Goal: Task Accomplishment & Management: Complete application form

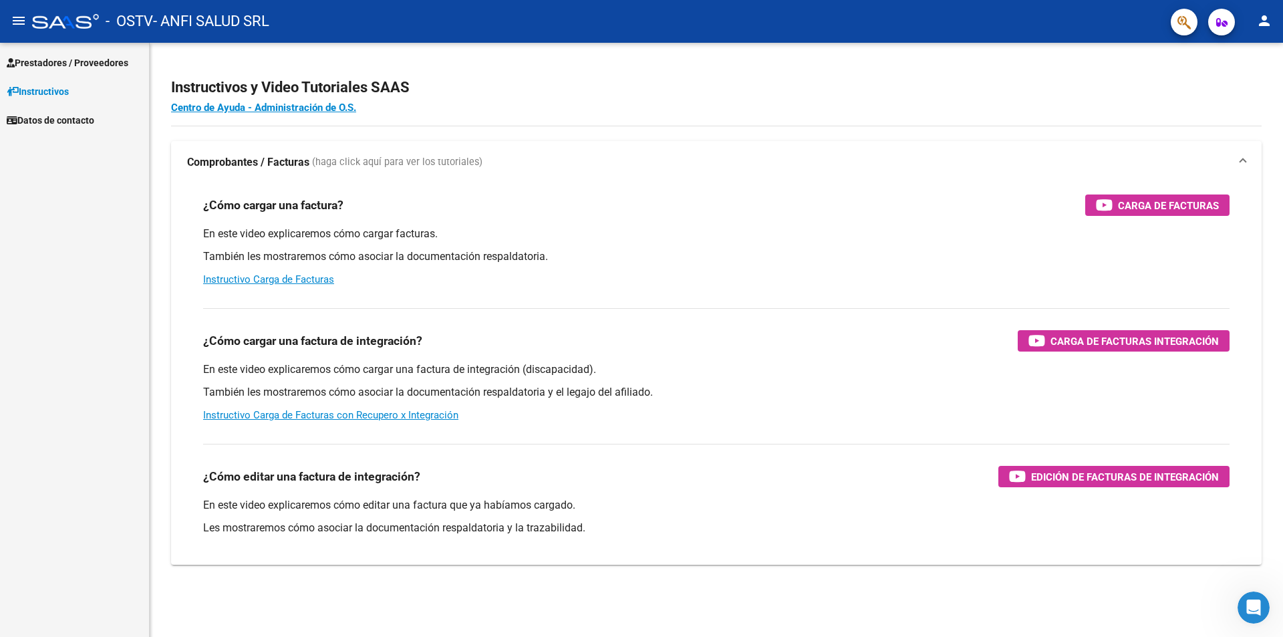
click at [46, 67] on span "Prestadores / Proveedores" at bounding box center [68, 62] width 122 height 15
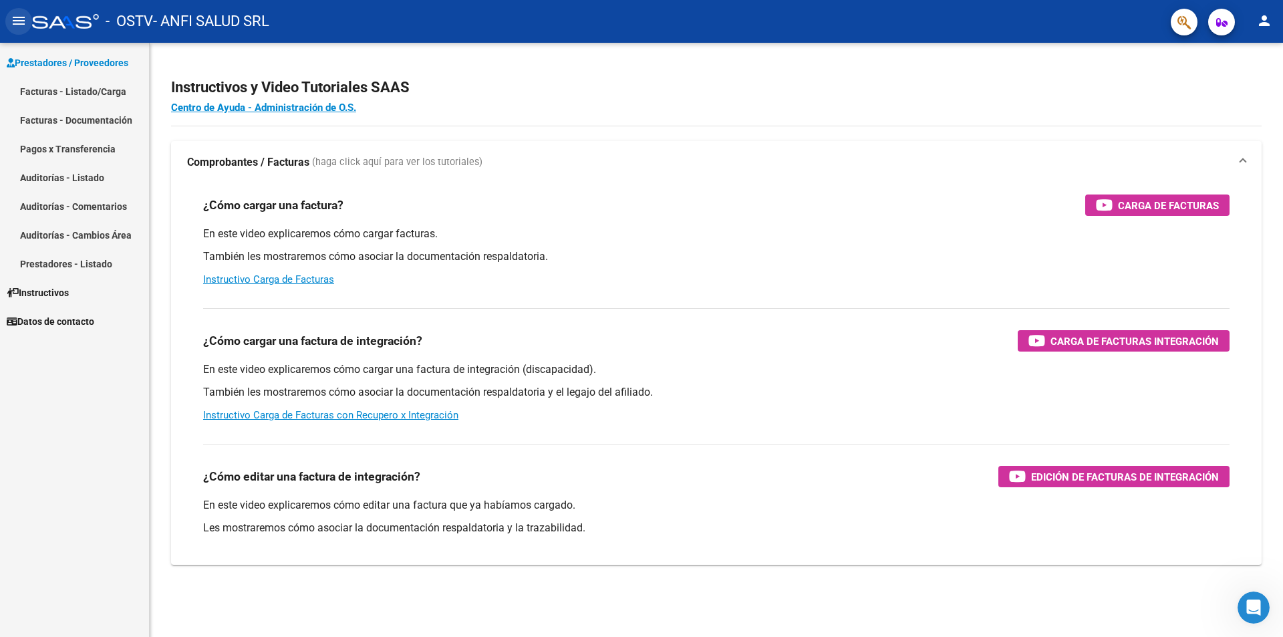
click at [21, 25] on mat-icon "menu" at bounding box center [19, 21] width 16 height 16
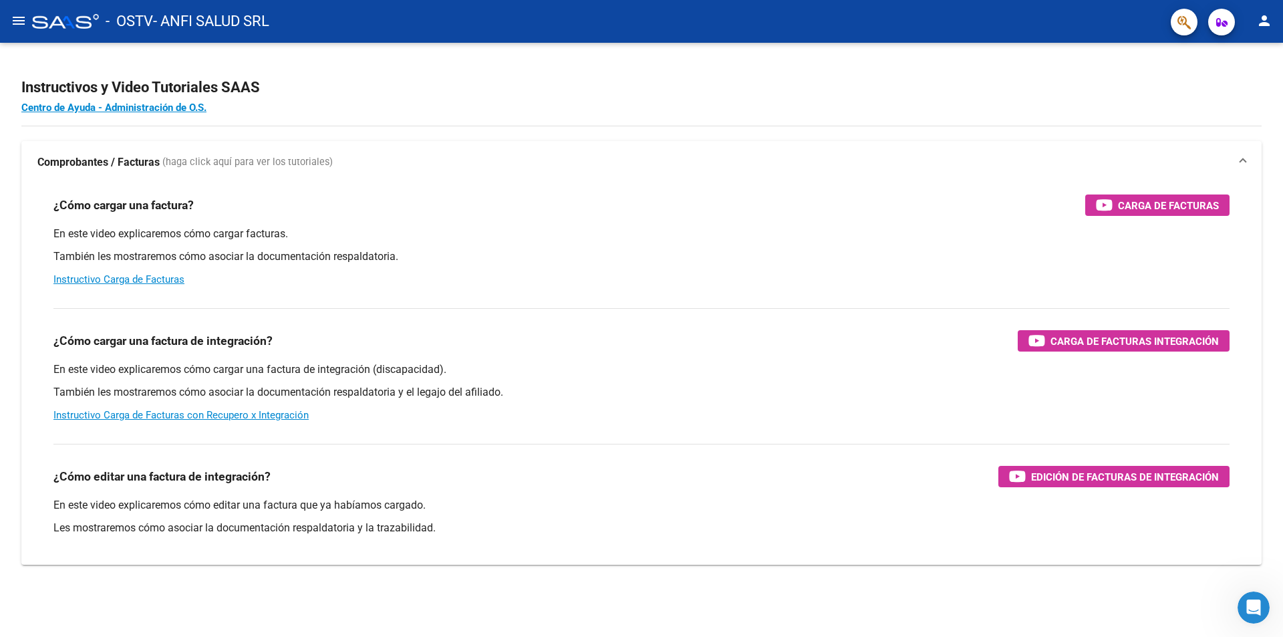
click at [21, 25] on mat-icon "menu" at bounding box center [19, 21] width 16 height 16
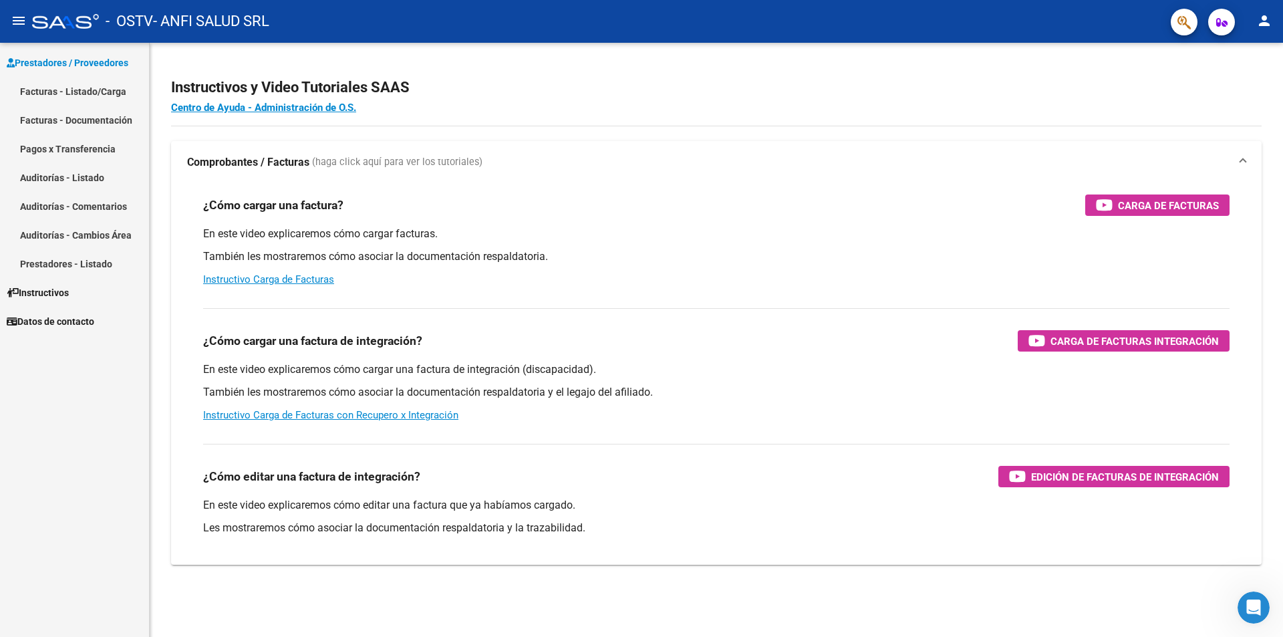
click at [67, 154] on link "Pagos x Transferencia" at bounding box center [74, 148] width 149 height 29
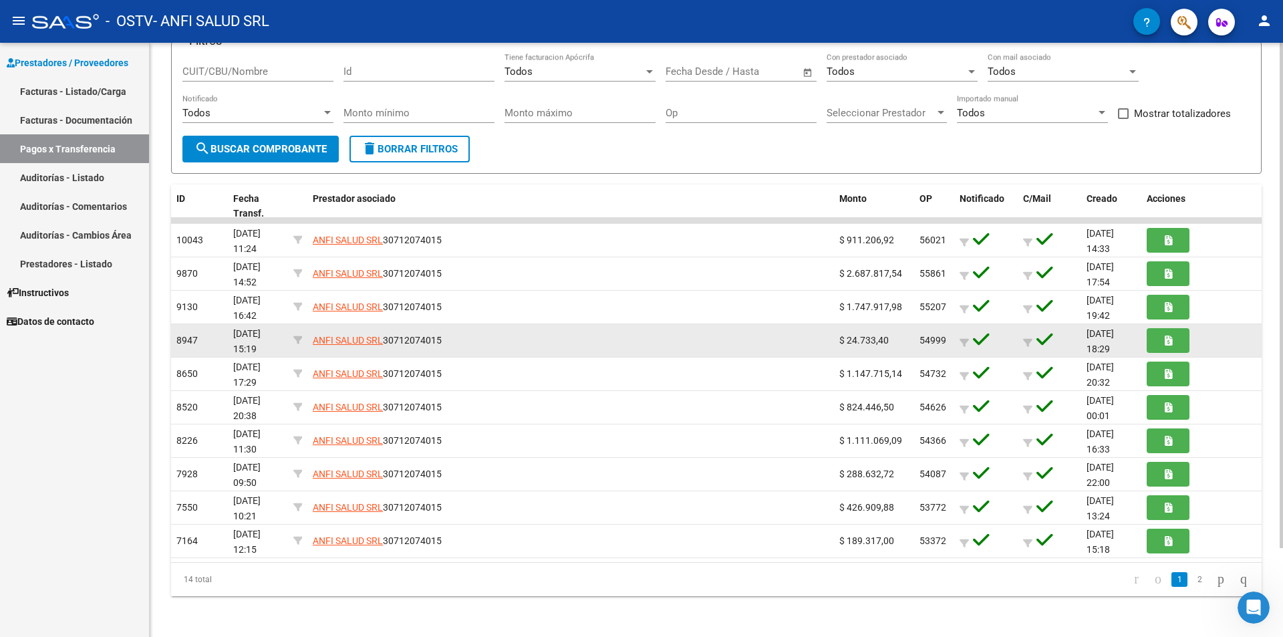
scroll to position [105, 0]
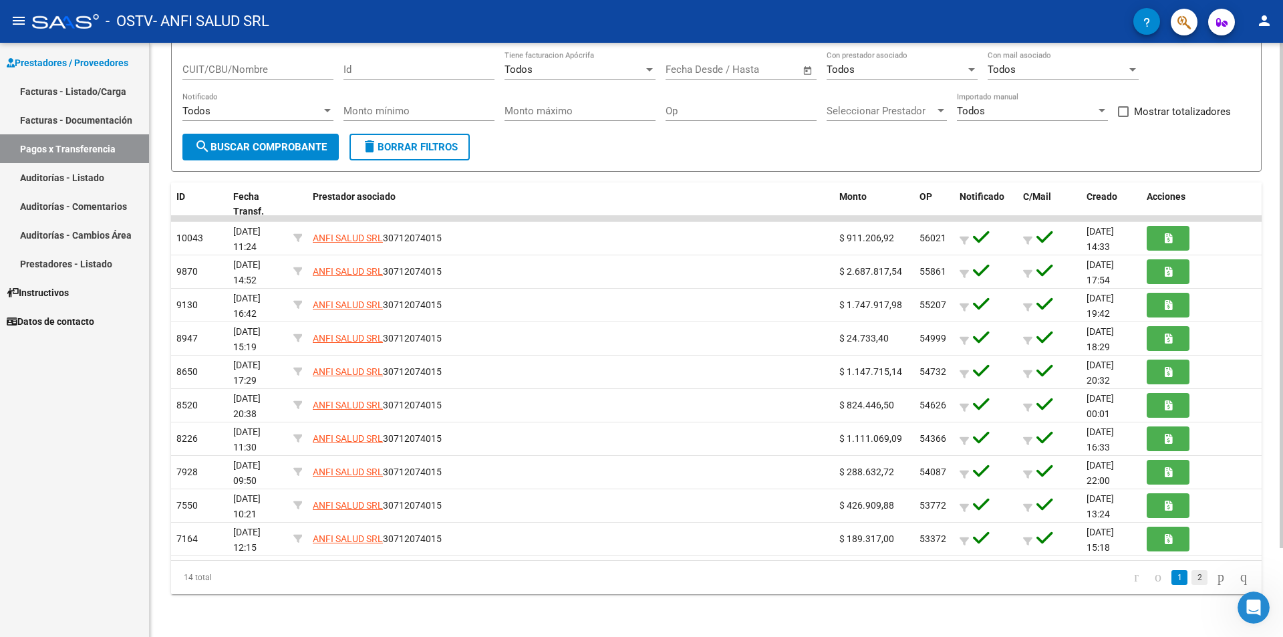
click at [1191, 577] on link "2" at bounding box center [1199, 577] width 16 height 15
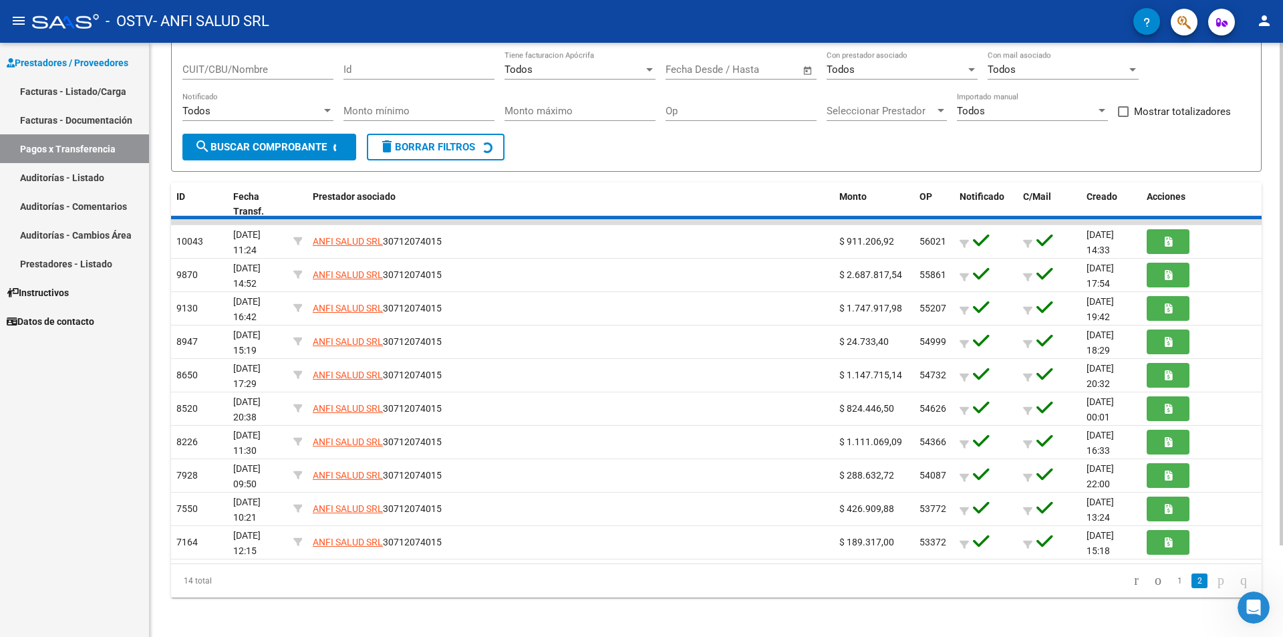
scroll to position [0, 0]
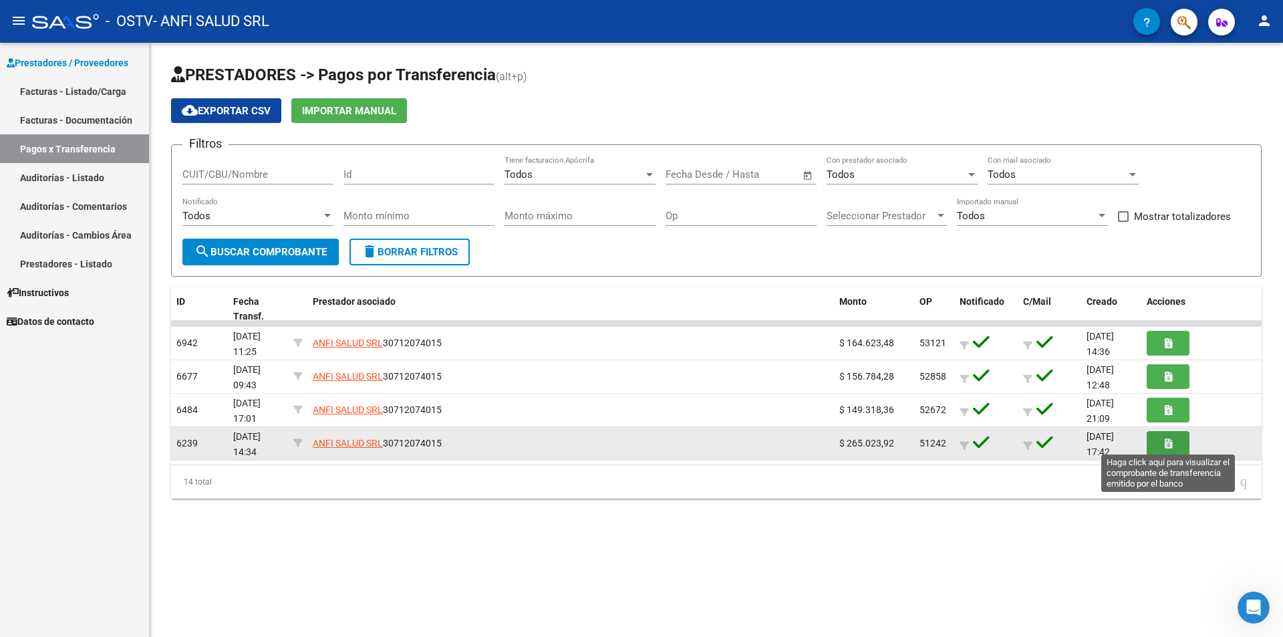
click at [1180, 444] on button "button" at bounding box center [1167, 443] width 43 height 25
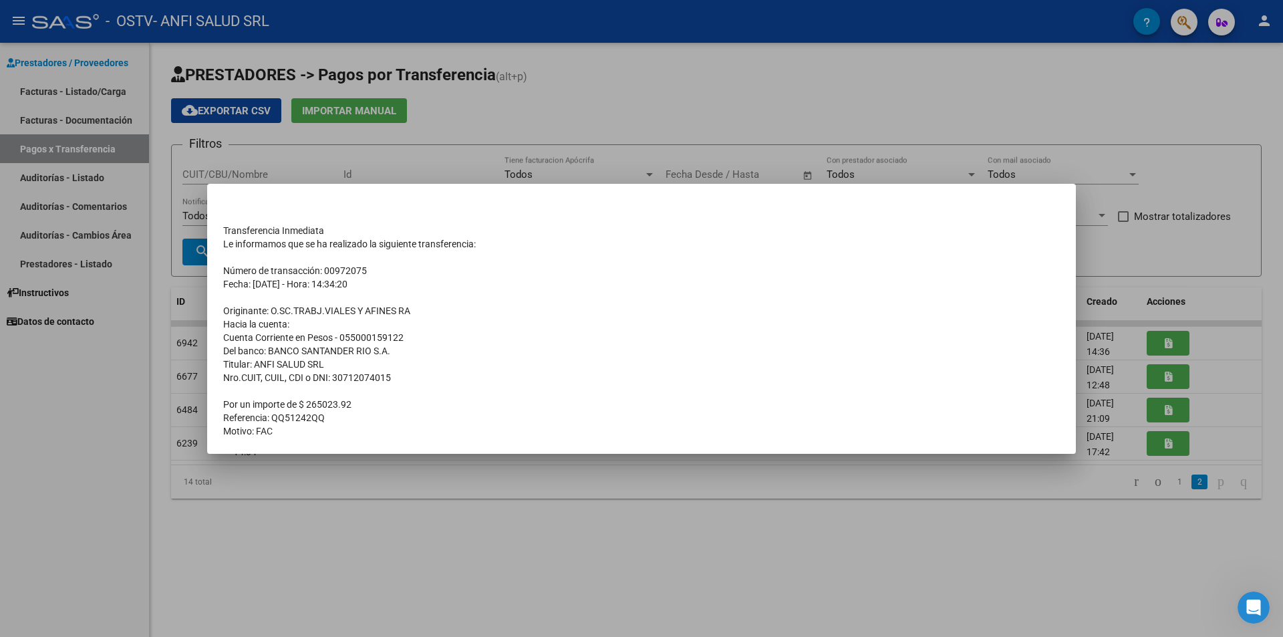
click at [1117, 550] on div at bounding box center [641, 318] width 1283 height 637
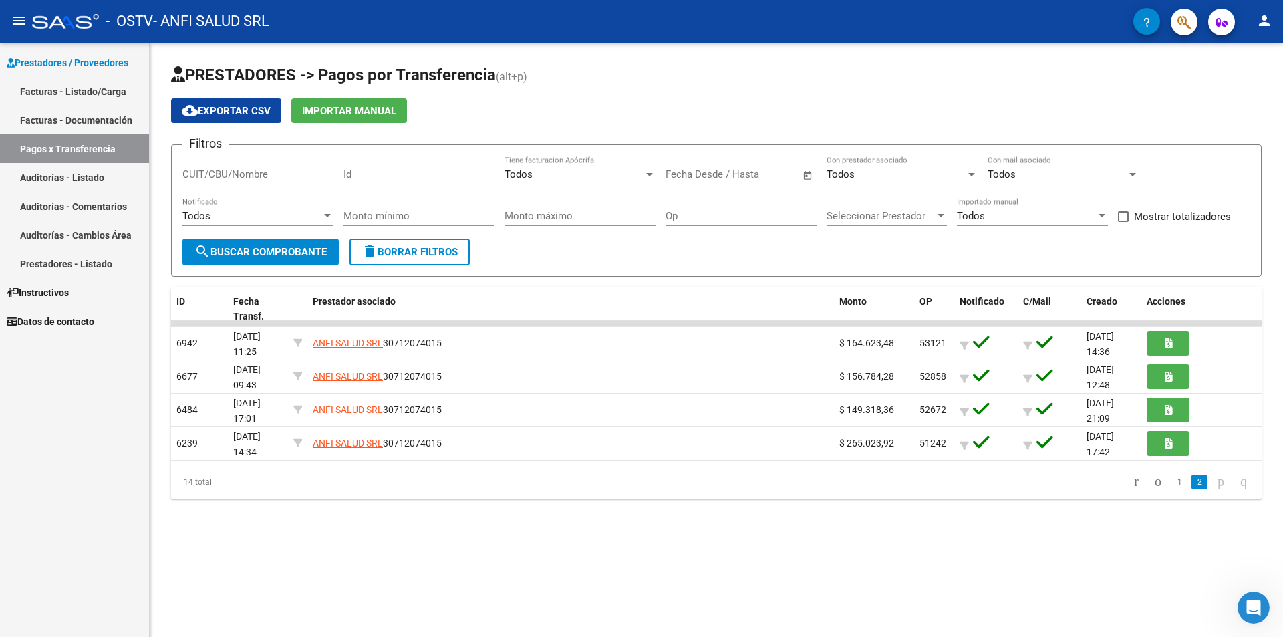
click at [86, 177] on link "Auditorías - Listado" at bounding box center [74, 177] width 149 height 29
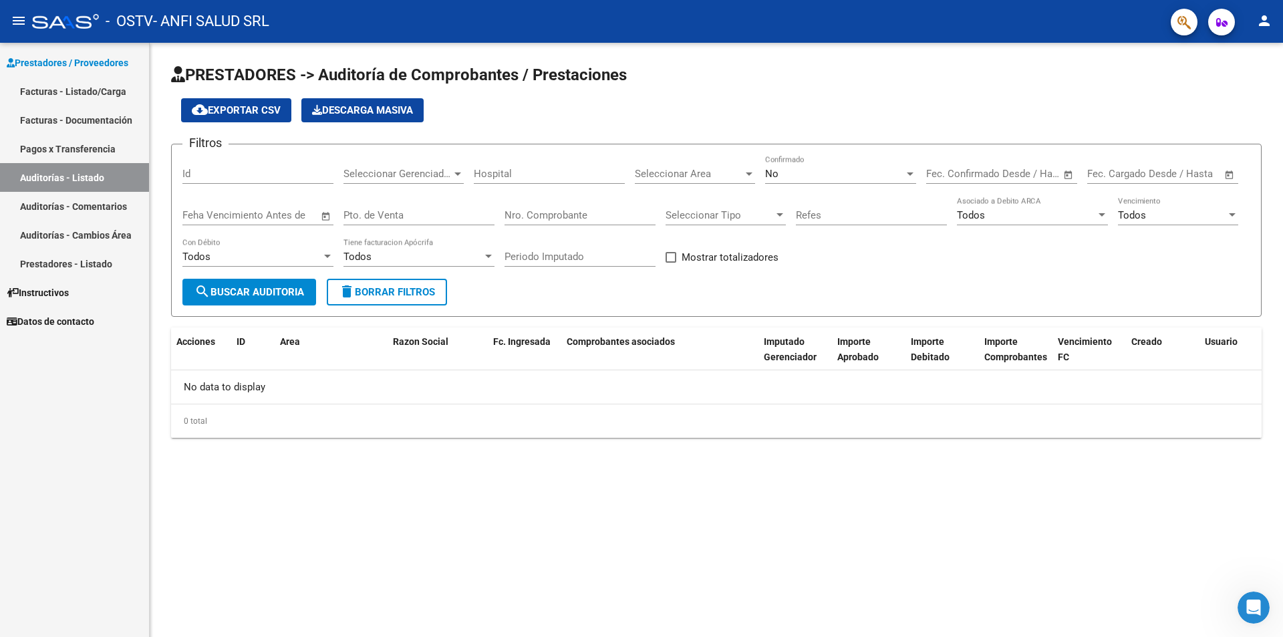
click at [74, 259] on link "Prestadores - Listado" at bounding box center [74, 263] width 149 height 29
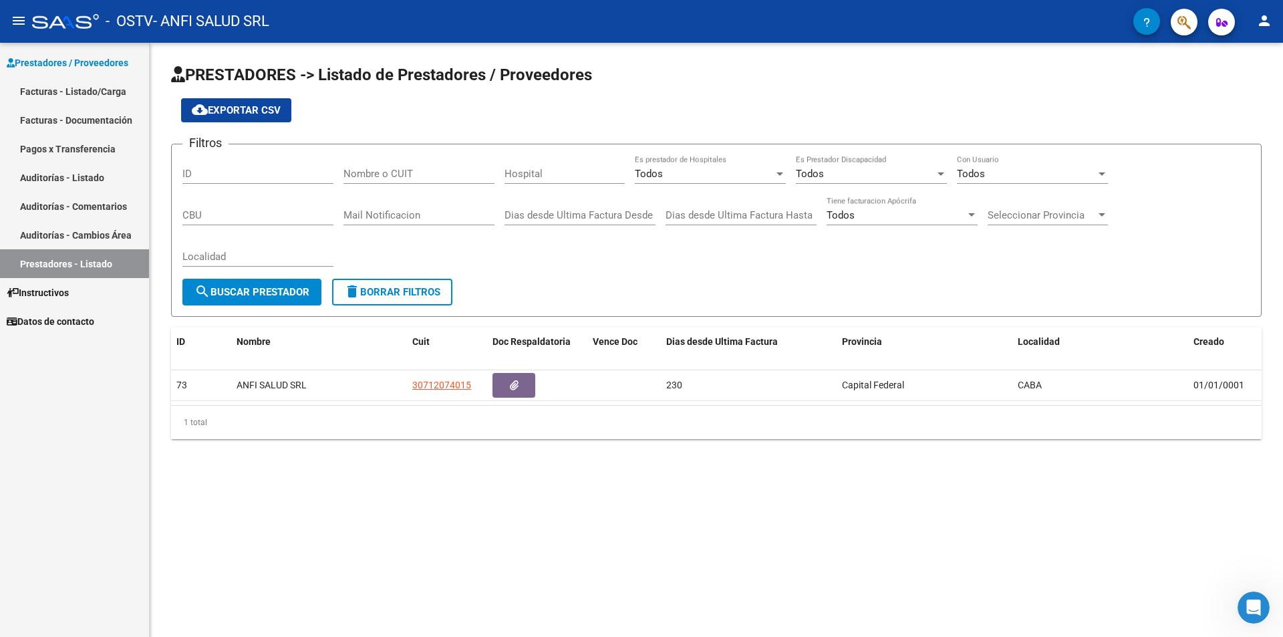
click at [85, 85] on link "Facturas - Listado/Carga" at bounding box center [74, 91] width 149 height 29
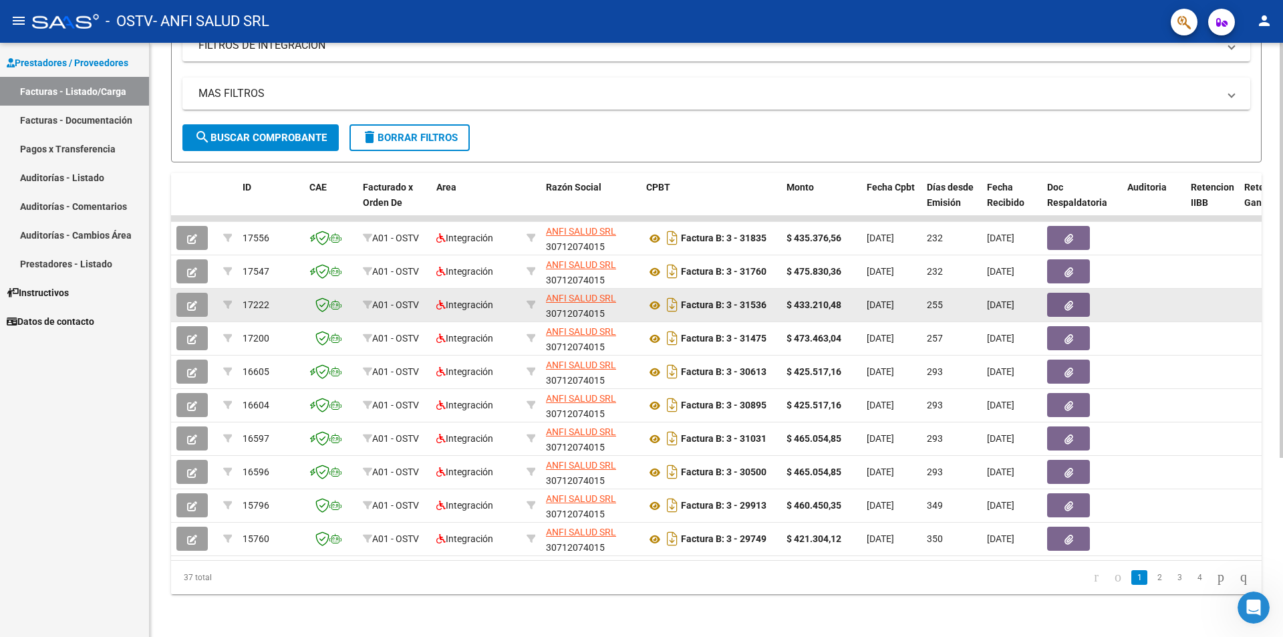
click at [1062, 299] on button "button" at bounding box center [1068, 305] width 43 height 24
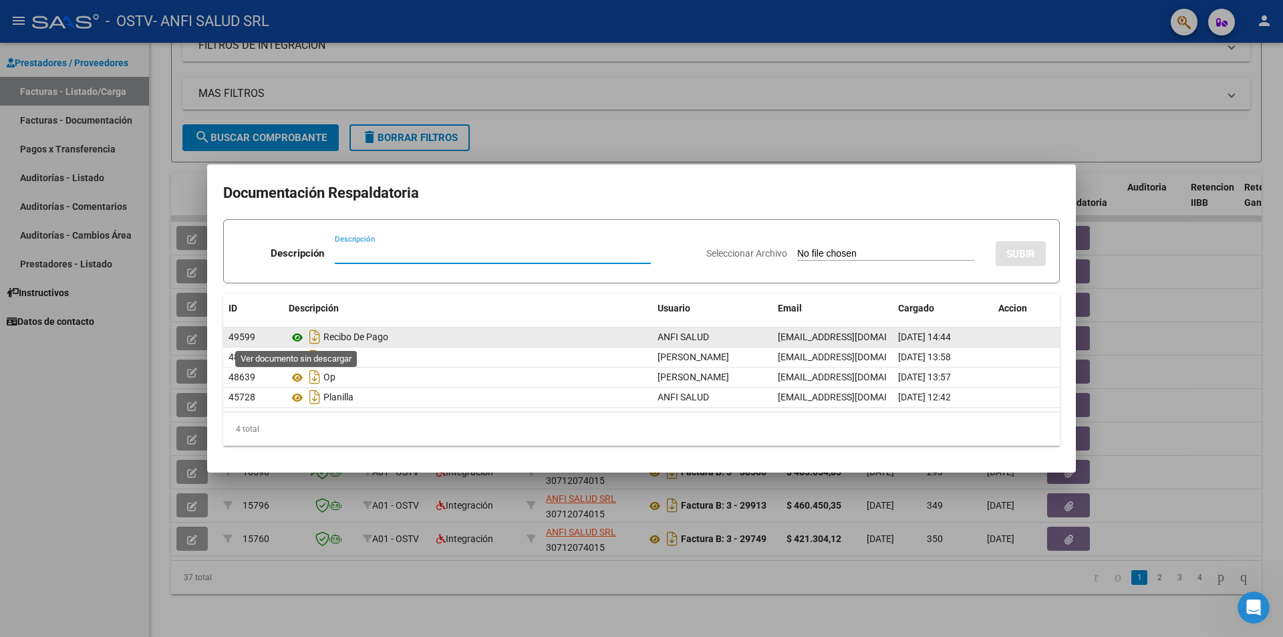
click at [298, 339] on icon at bounding box center [297, 337] width 17 height 16
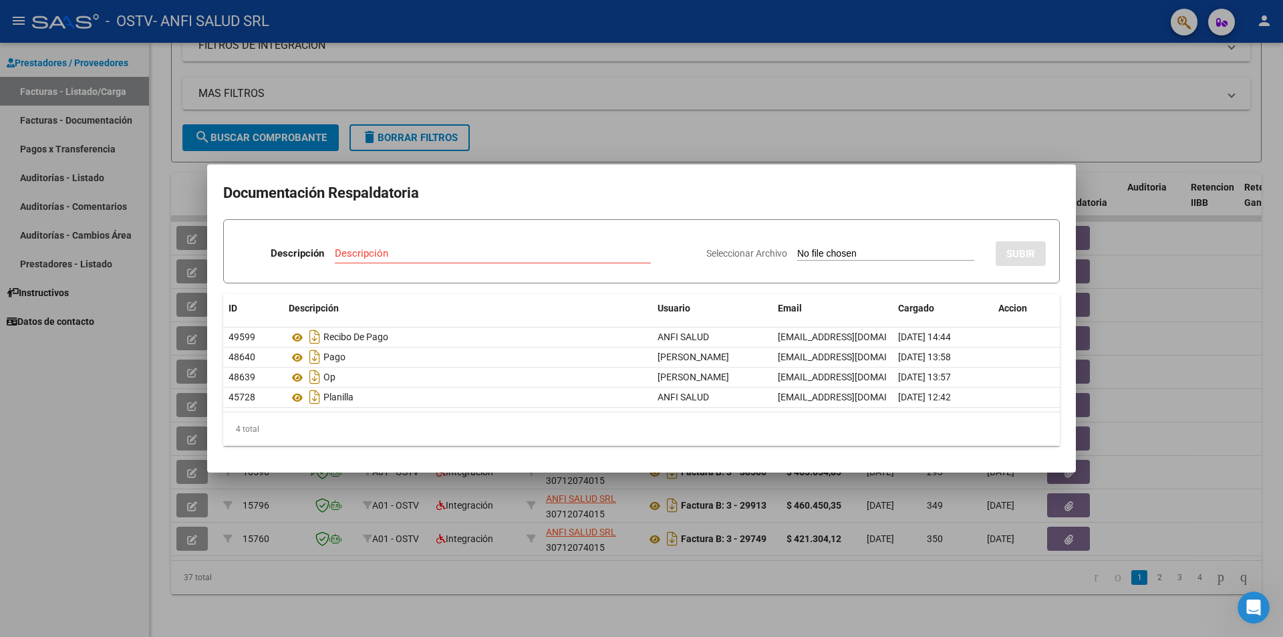
click at [1141, 307] on div at bounding box center [641, 318] width 1283 height 637
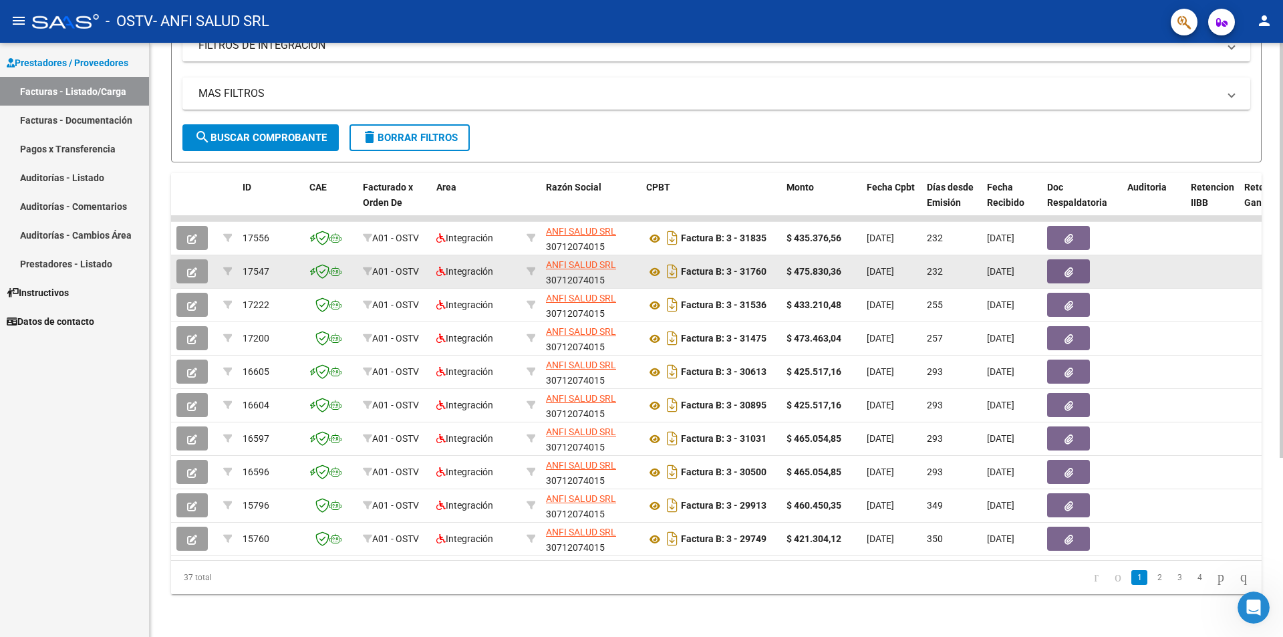
click at [1063, 263] on button "button" at bounding box center [1068, 271] width 43 height 24
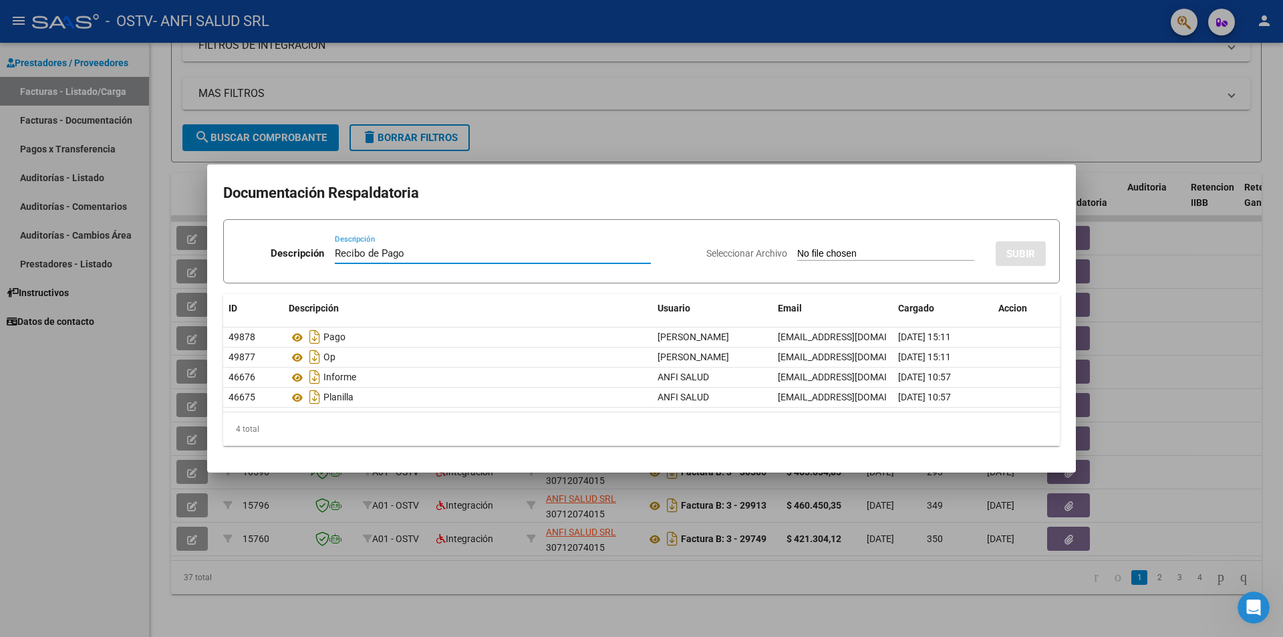
type input "Recibo de Pago"
click at [921, 253] on input "Seleccionar Archivo" at bounding box center [885, 254] width 177 height 13
type input "C:\fakepath\CCI_000356.pdf"
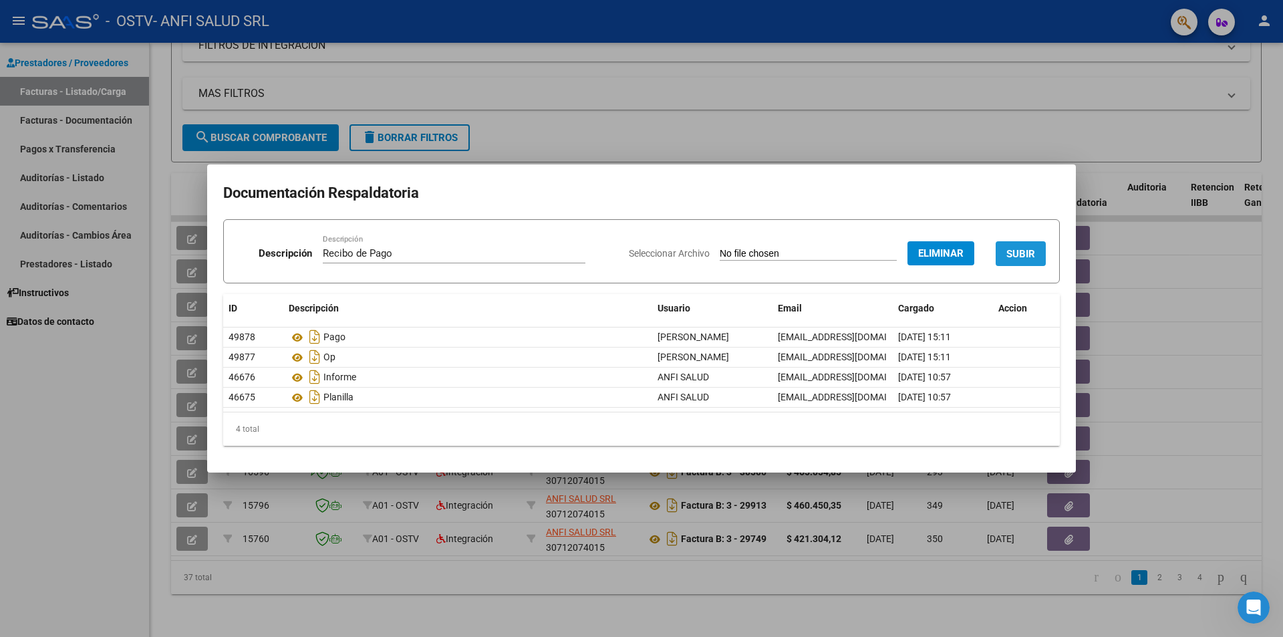
click at [1001, 255] on button "SUBIR" at bounding box center [1020, 253] width 50 height 25
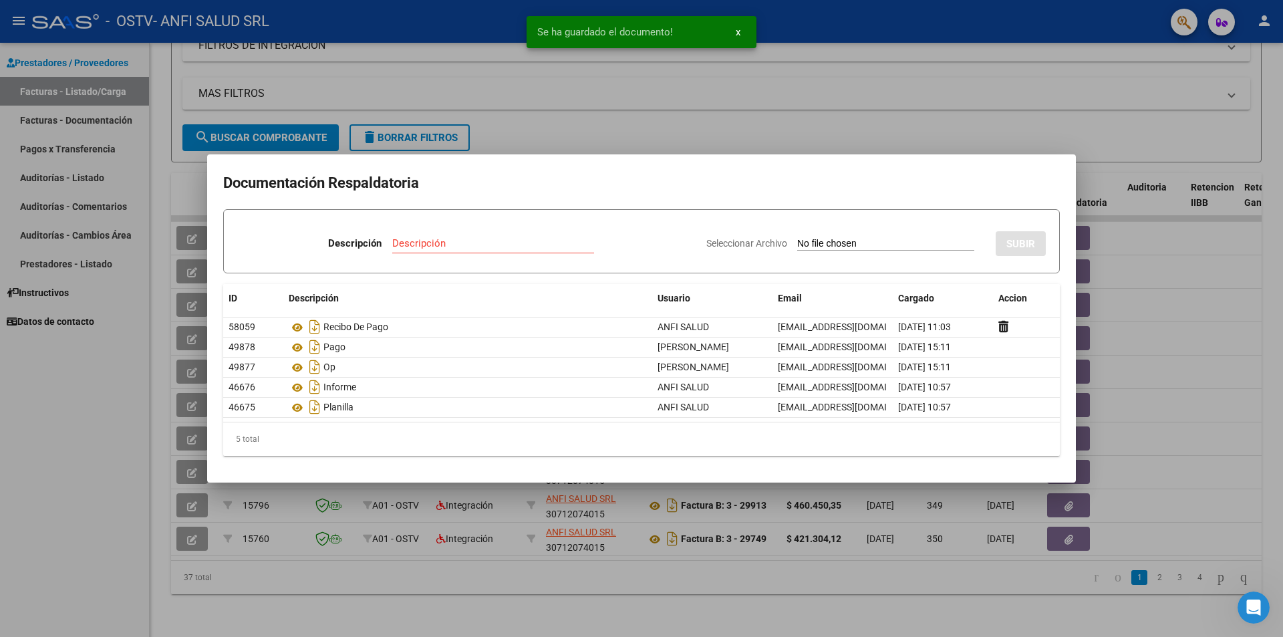
click at [738, 34] on span "x" at bounding box center [738, 32] width 5 height 12
click at [1018, 147] on div at bounding box center [641, 318] width 1283 height 637
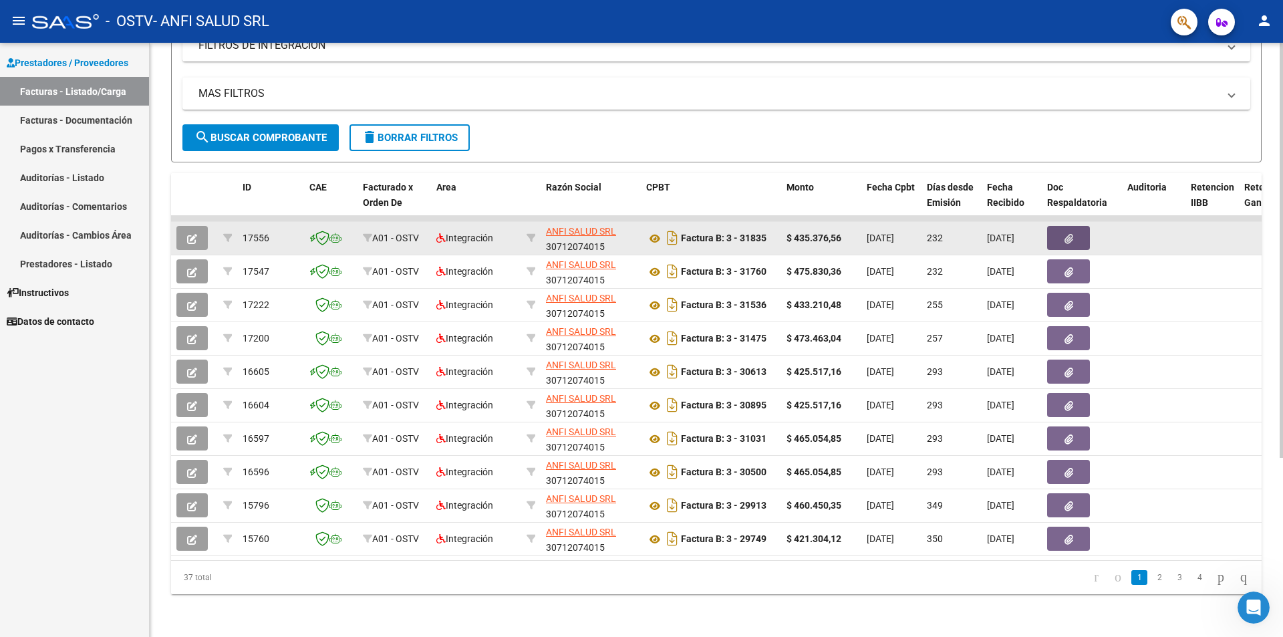
click at [1078, 229] on button "button" at bounding box center [1068, 238] width 43 height 24
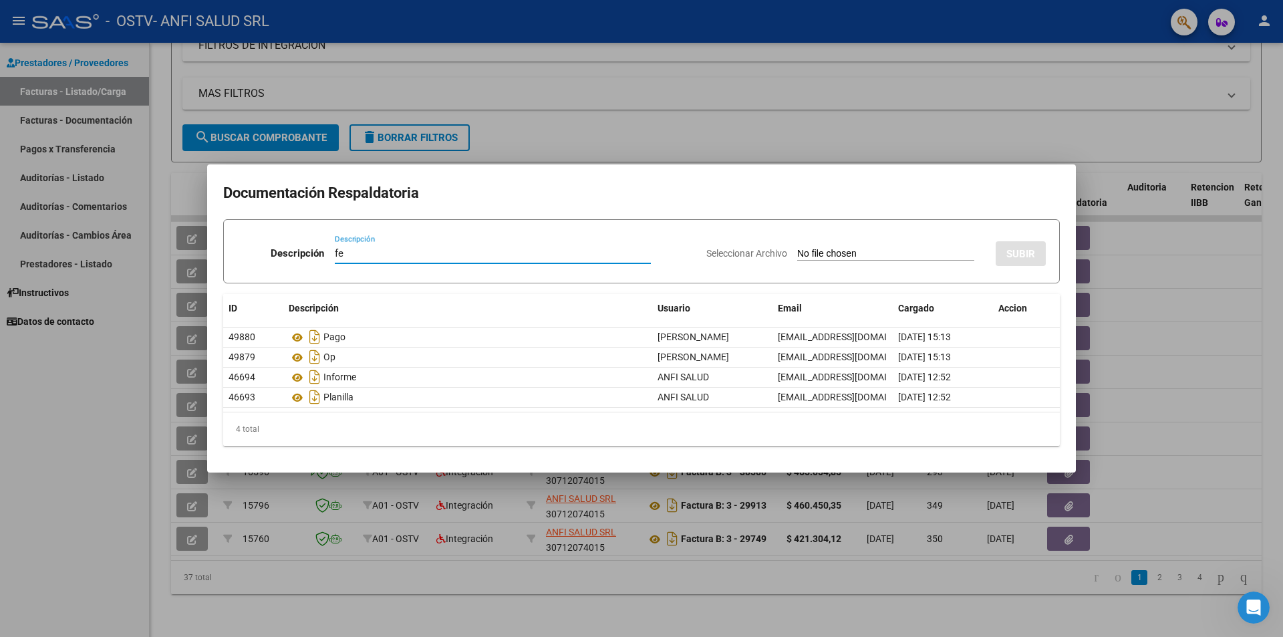
type input "f"
type input "Recibo de pago"
click at [951, 250] on input "Seleccionar Archivo" at bounding box center [885, 254] width 177 height 13
type input "C:\fakepath\CCI_000356.pdf"
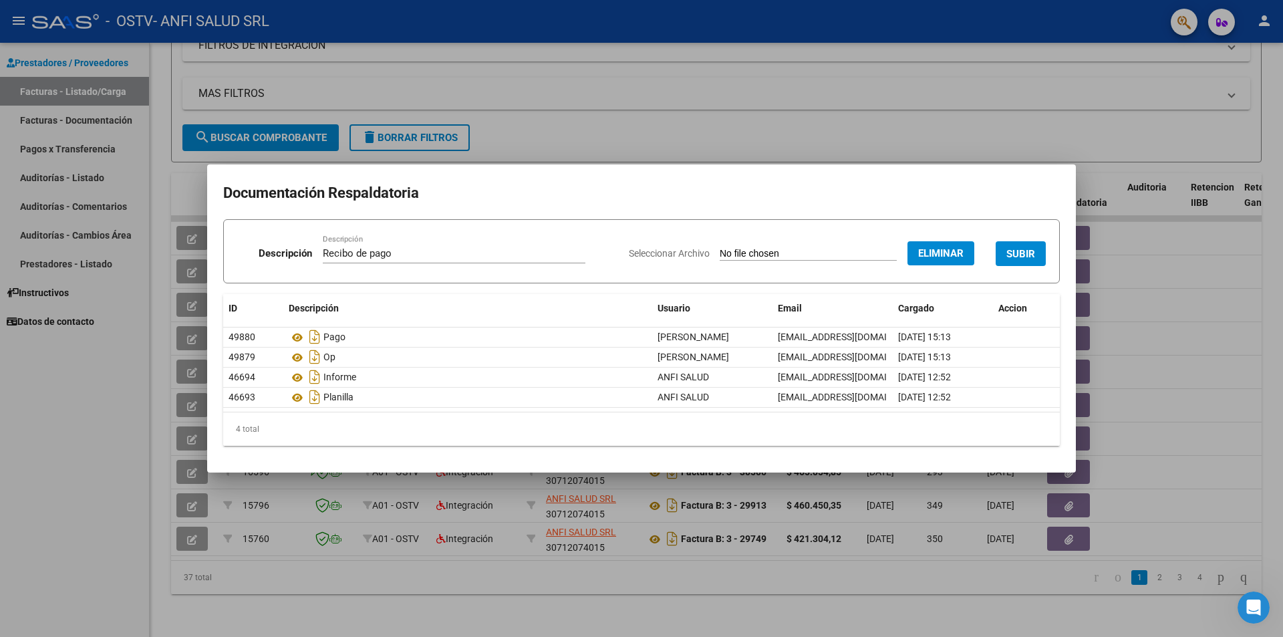
click at [1023, 243] on button "SUBIR" at bounding box center [1020, 253] width 50 height 25
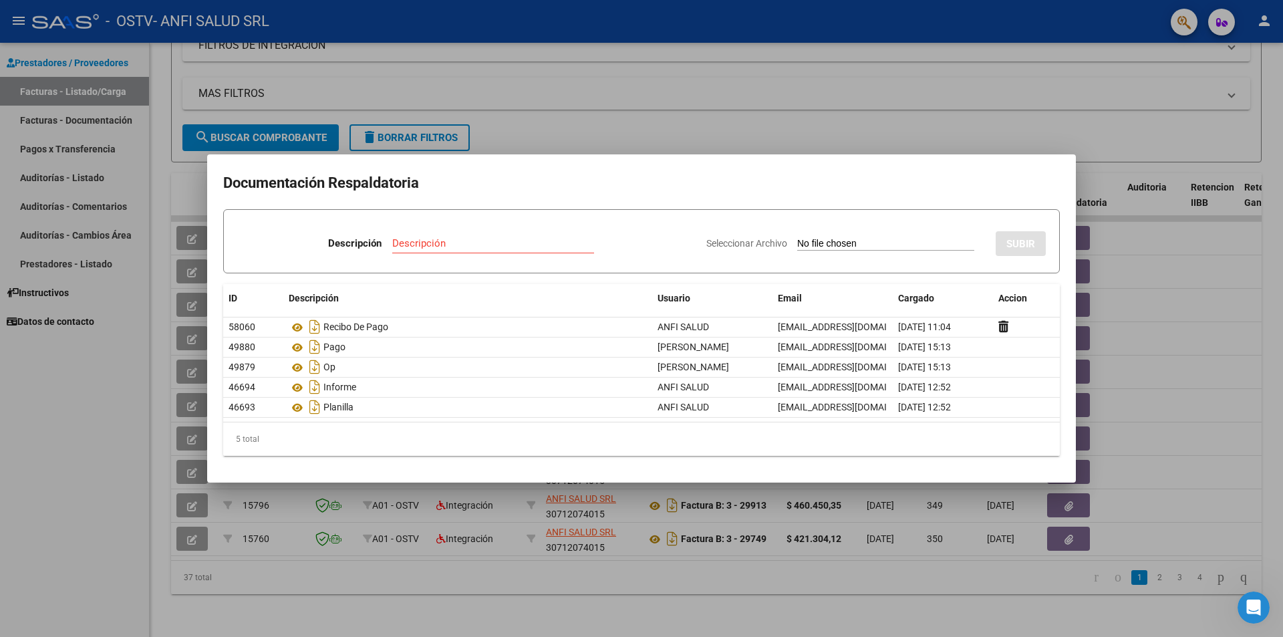
click at [1032, 130] on div at bounding box center [641, 318] width 1283 height 637
